Goal: Task Accomplishment & Management: Manage account settings

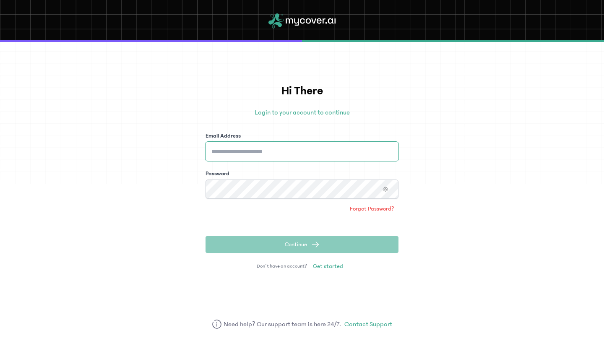
click at [233, 152] on input "Email Address" at bounding box center [302, 151] width 193 height 19
type input "**********"
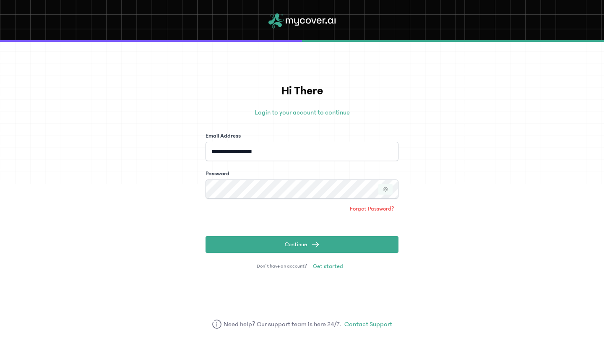
click at [385, 190] on icon "button" at bounding box center [386, 189] width 6 height 6
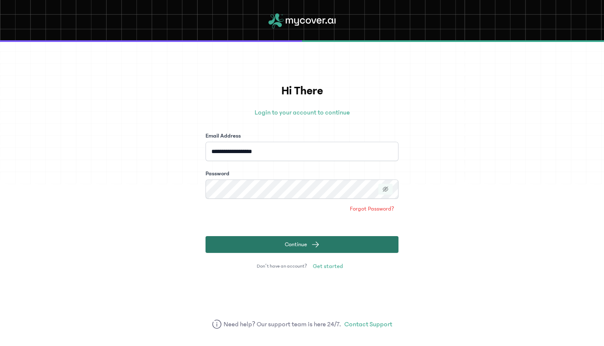
click at [316, 244] on span "submit" at bounding box center [315, 244] width 8 height 8
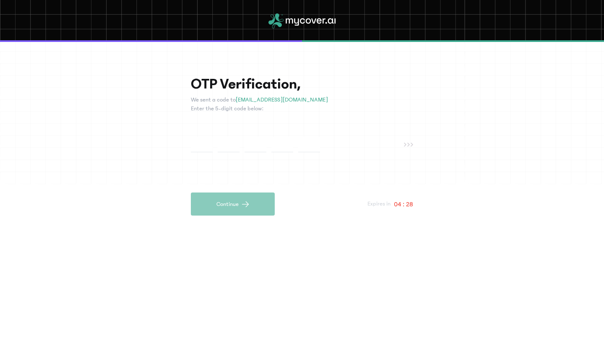
type input "*"
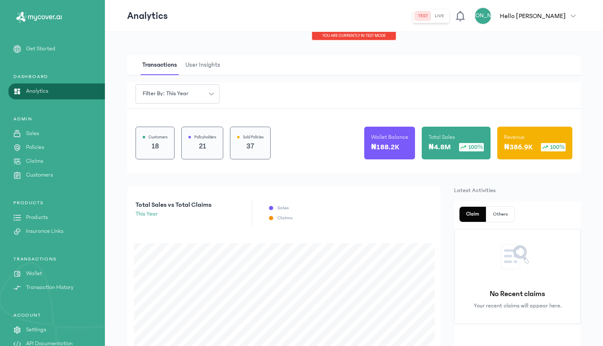
click at [573, 16] on icon "button" at bounding box center [573, 16] width 5 height 2
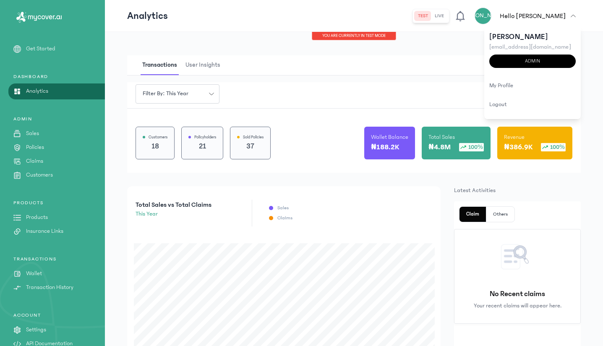
click at [450, 60] on div "Transactions User Insights" at bounding box center [353, 65] width 453 height 20
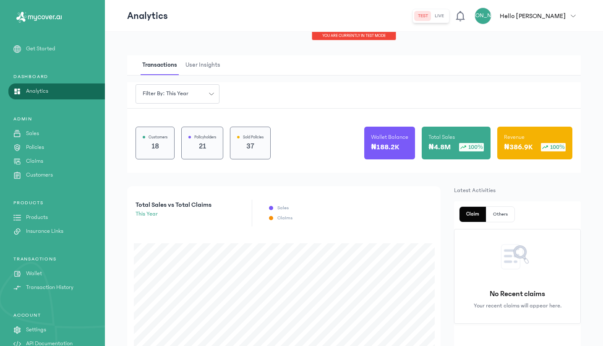
click at [395, 137] on p "Wallet Balance" at bounding box center [389, 137] width 37 height 8
click at [34, 274] on p "Wallet" at bounding box center [34, 273] width 16 height 9
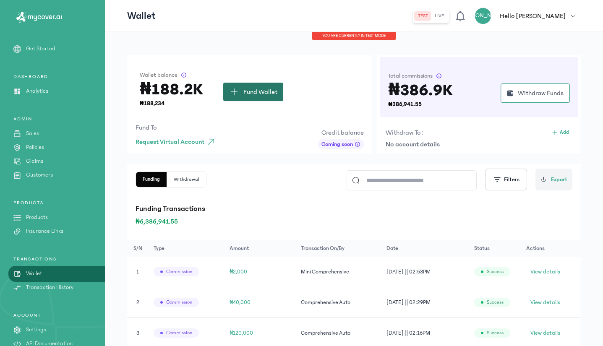
click at [255, 91] on span "Fund Wallet" at bounding box center [260, 92] width 34 height 10
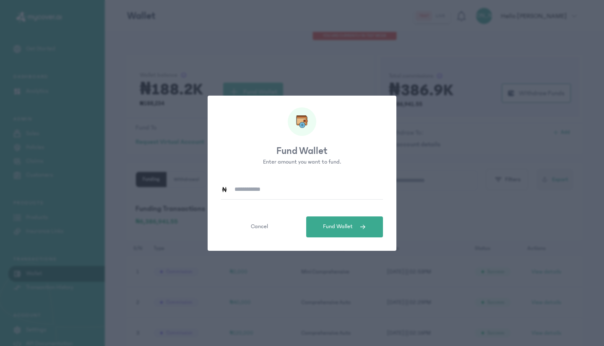
click at [249, 189] on input at bounding box center [305, 189] width 155 height 19
type input "*******"
click at [352, 225] on span "Fund Wallet" at bounding box center [338, 226] width 30 height 9
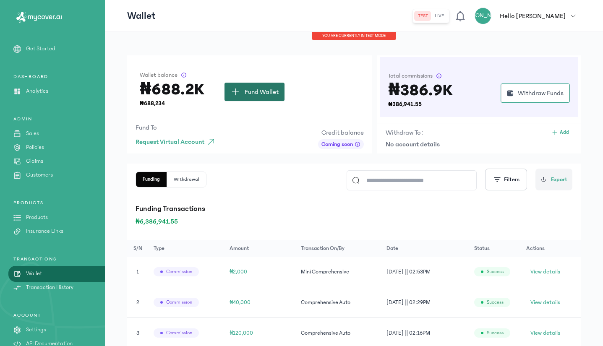
click at [256, 93] on span "Fund Wallet" at bounding box center [262, 92] width 34 height 10
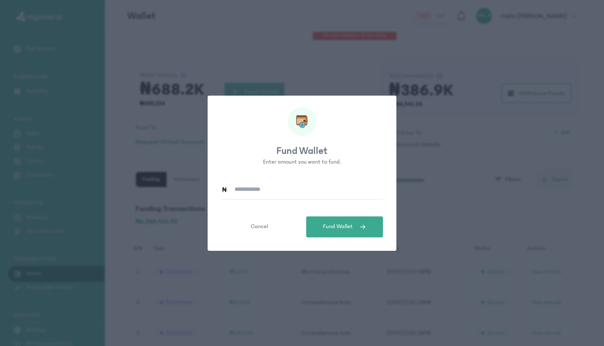
click at [288, 191] on input at bounding box center [305, 189] width 155 height 19
type input "*******"
click at [328, 223] on span "Fund Wallet" at bounding box center [338, 226] width 30 height 9
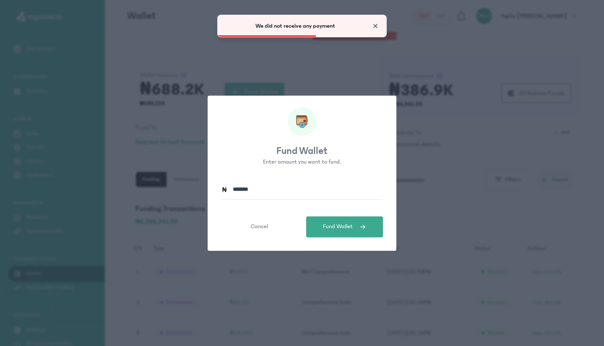
click at [374, 26] on span "Close" at bounding box center [375, 26] width 8 height 8
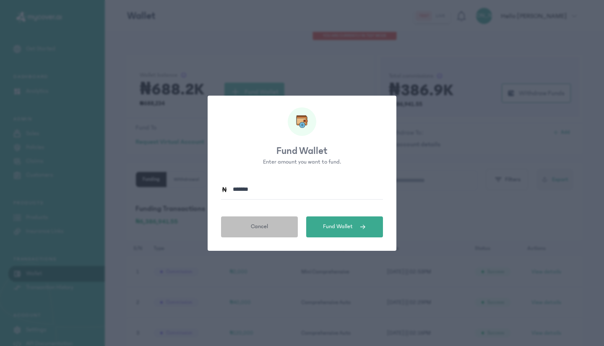
click at [256, 225] on span "Cancel" at bounding box center [259, 226] width 17 height 9
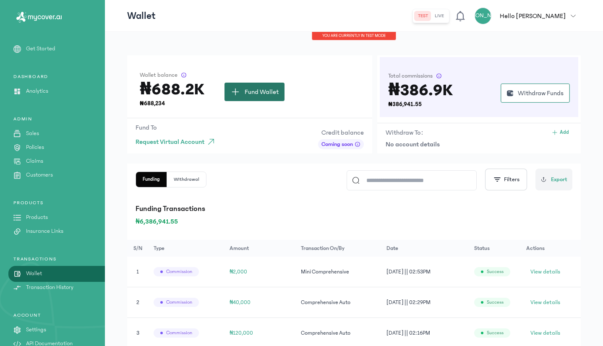
click at [249, 93] on span "Fund Wallet" at bounding box center [262, 92] width 34 height 10
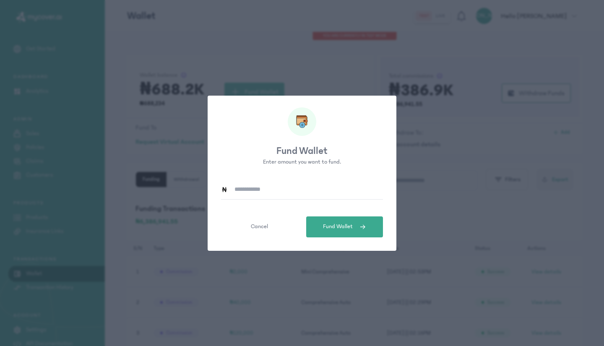
click at [312, 193] on input at bounding box center [305, 189] width 155 height 19
type input "*******"
click at [338, 223] on span "Fund Wallet" at bounding box center [338, 226] width 30 height 9
